Goal: Find specific page/section

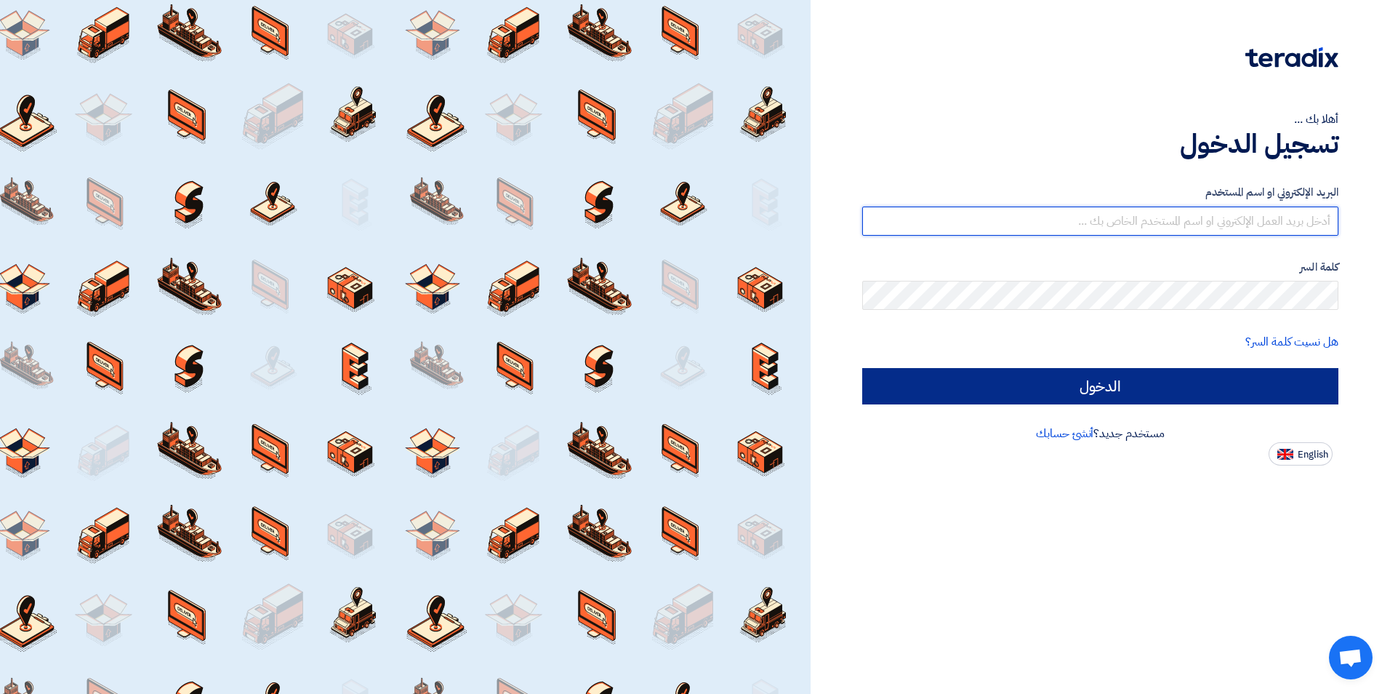
type input "[EMAIL_ADDRESS][DOMAIN_NAME]"
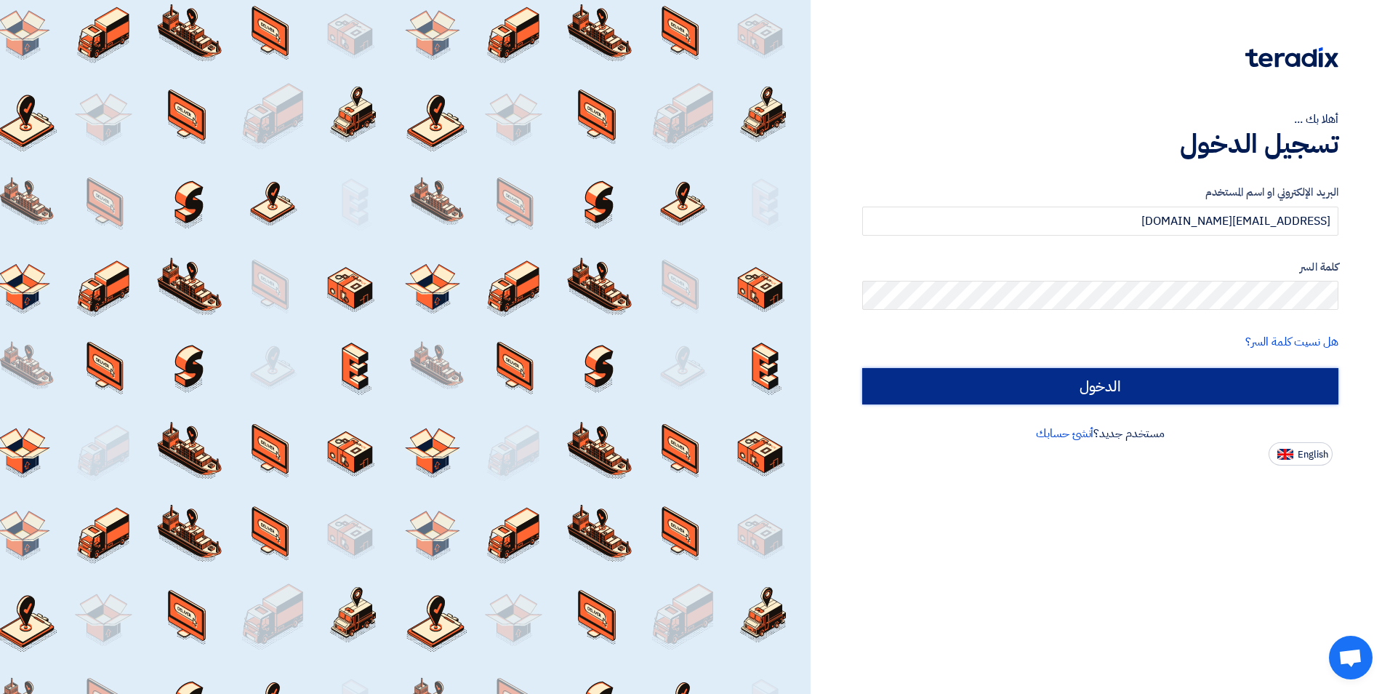
click at [1139, 381] on input "الدخول" at bounding box center [1100, 386] width 476 height 36
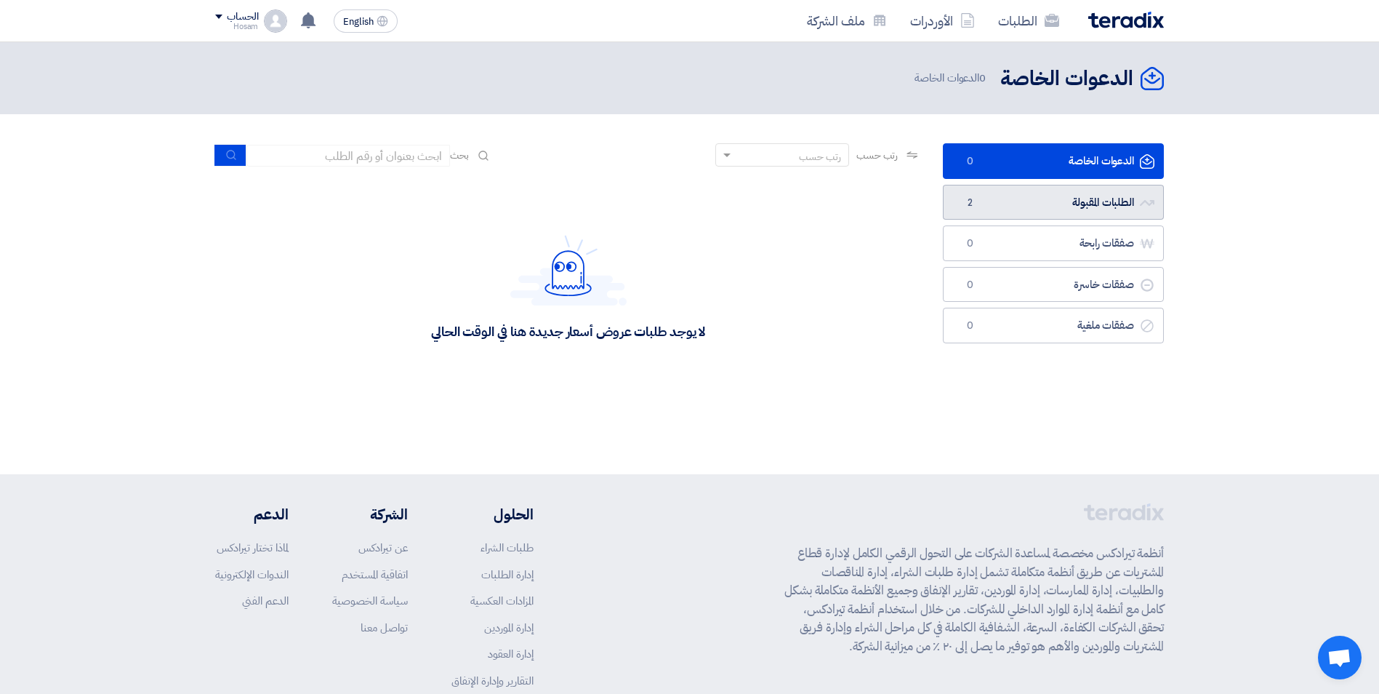
click at [1117, 202] on link "الطلبات المقبولة الطلبات المقبولة 2" at bounding box center [1053, 203] width 221 height 36
